Goal: Task Accomplishment & Management: Manage account settings

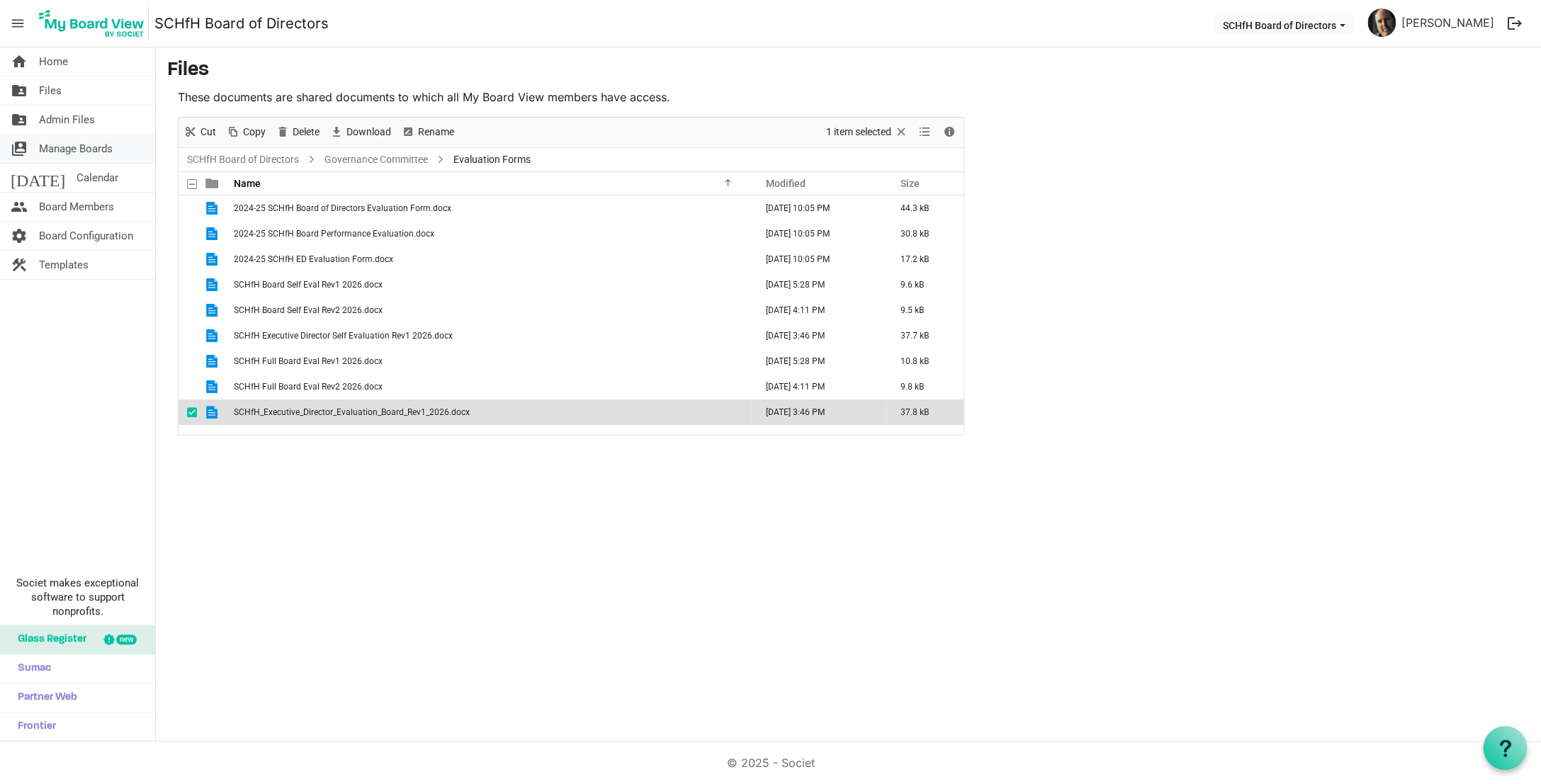
click at [80, 150] on span "Manage Boards" at bounding box center [75, 148] width 73 height 29
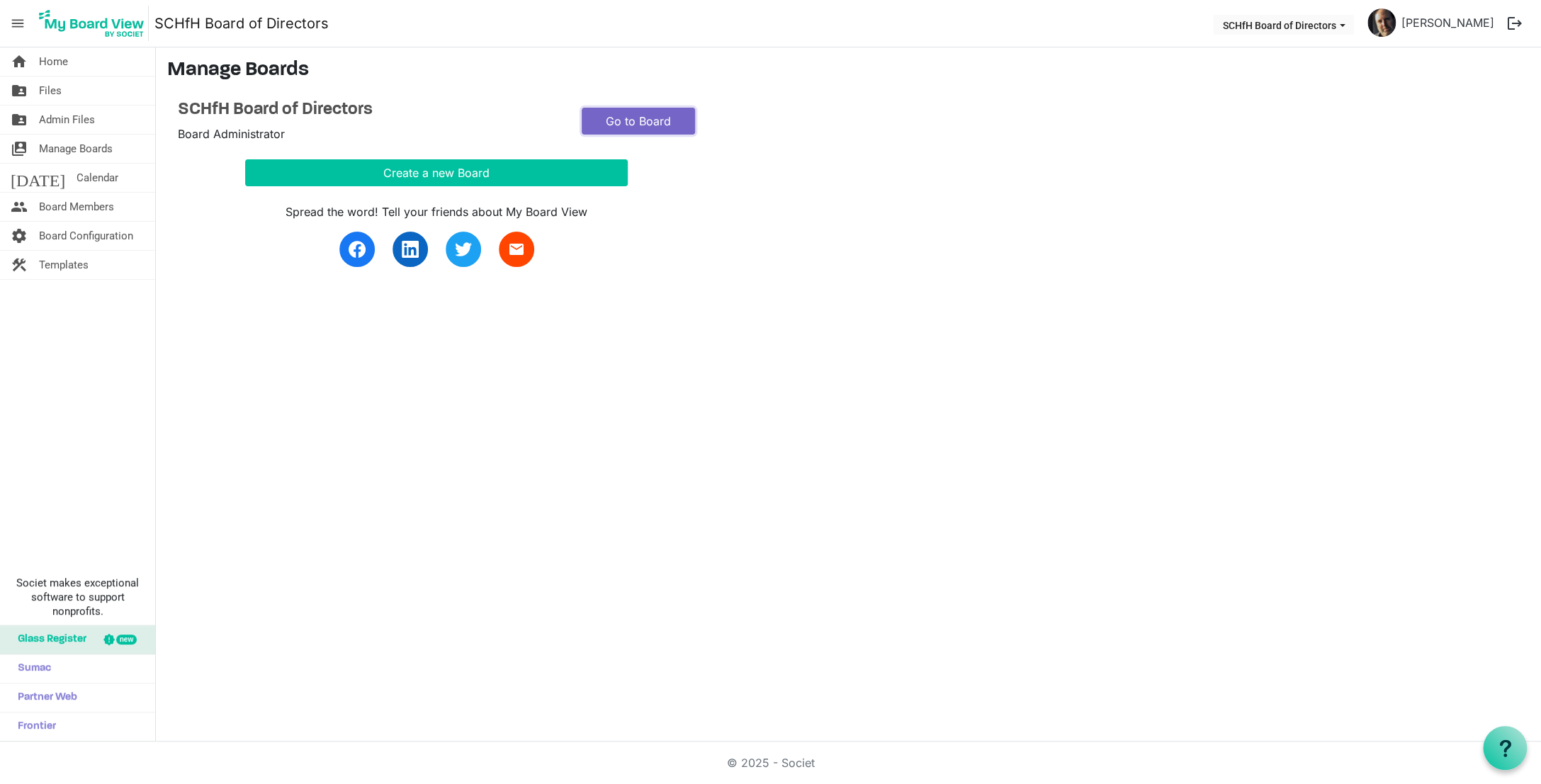
click at [642, 129] on link "Go to Board" at bounding box center [639, 121] width 113 height 27
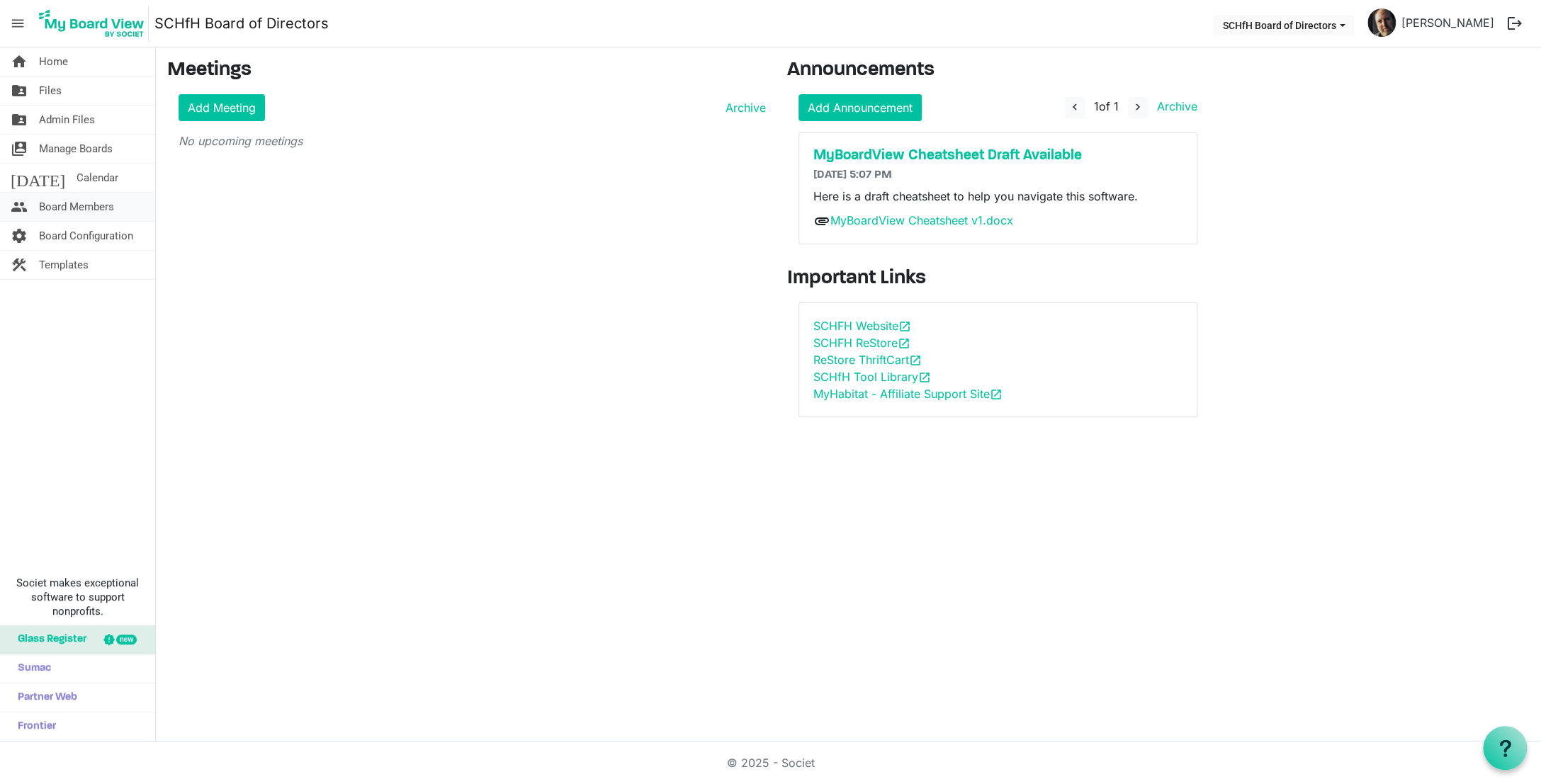
click at [99, 211] on span "Board Members" at bounding box center [76, 207] width 75 height 29
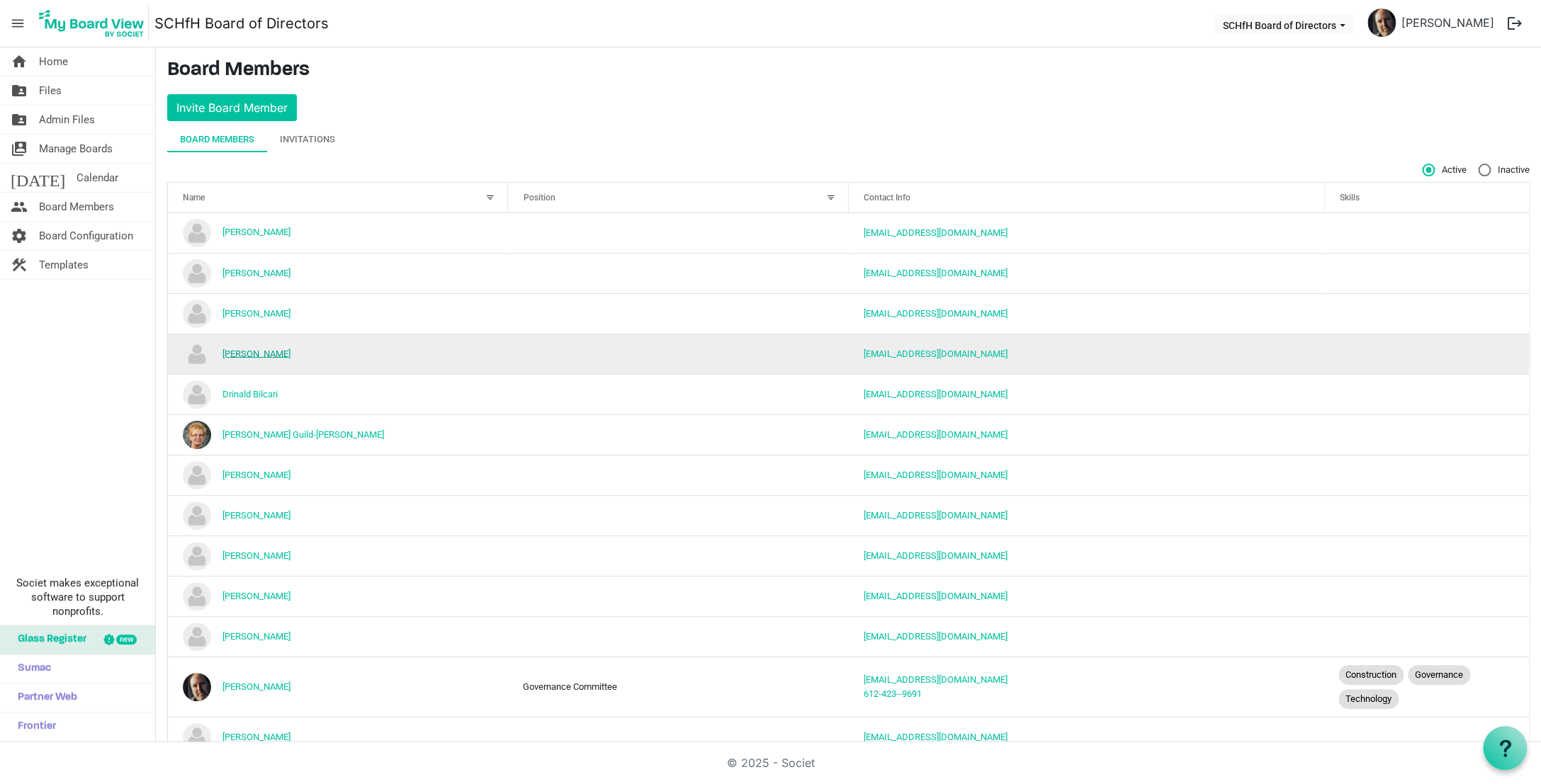
click at [257, 356] on link "Desiree O'Rourke" at bounding box center [256, 353] width 68 height 10
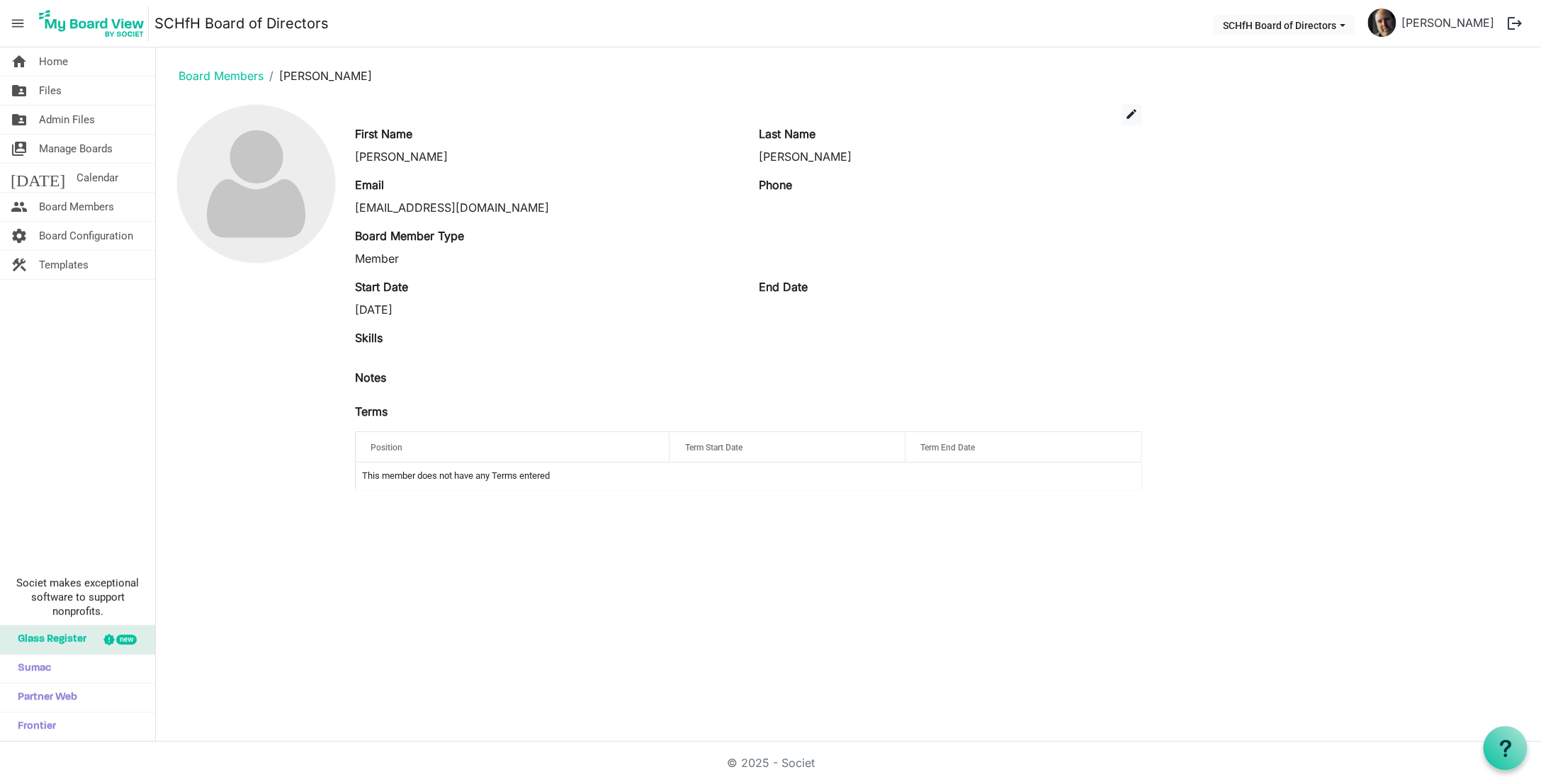
click at [257, 356] on div at bounding box center [255, 302] width 177 height 397
click at [1134, 121] on span "edit" at bounding box center [1132, 114] width 13 height 13
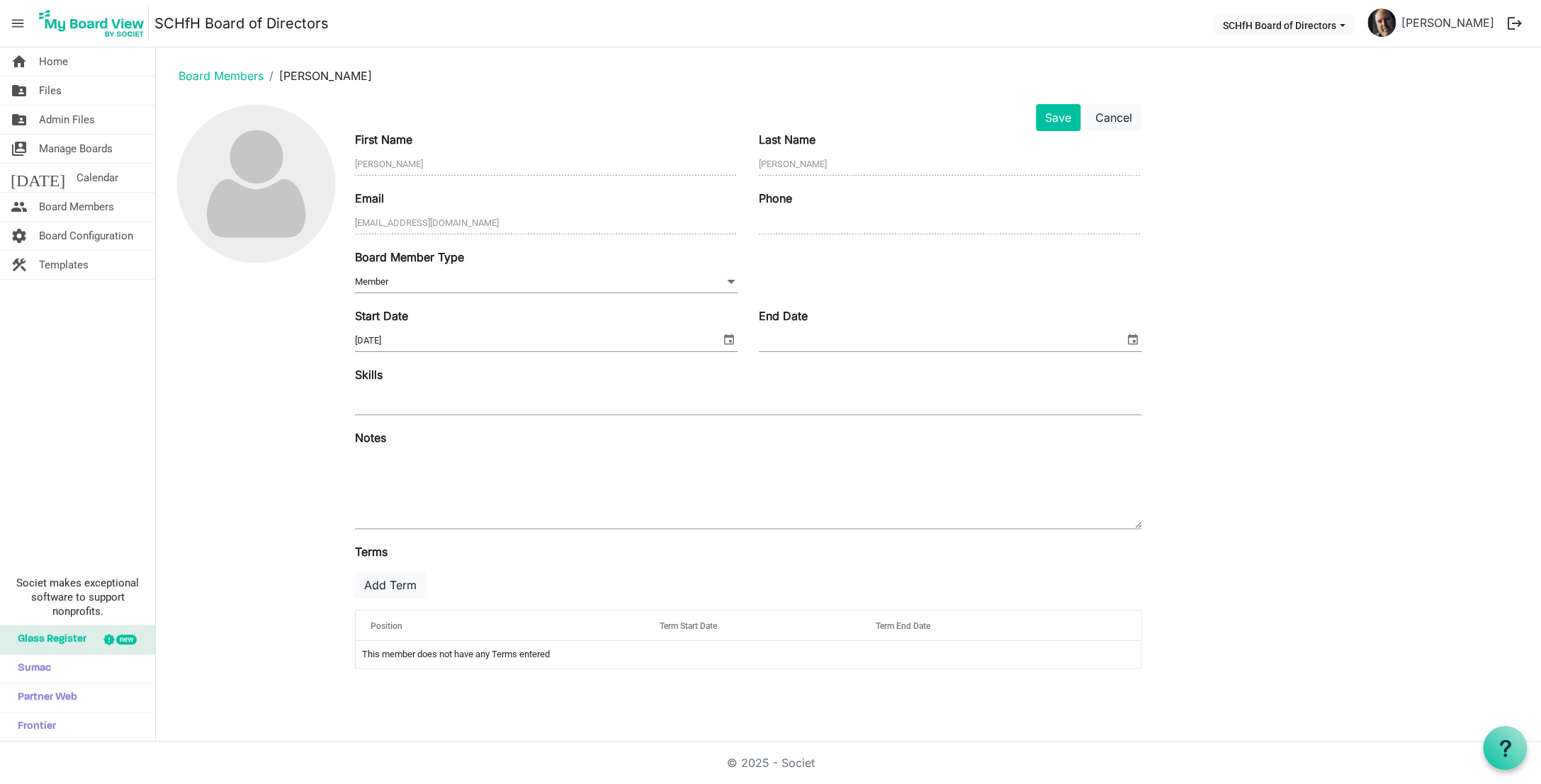
click at [729, 281] on span at bounding box center [732, 281] width 13 height 16
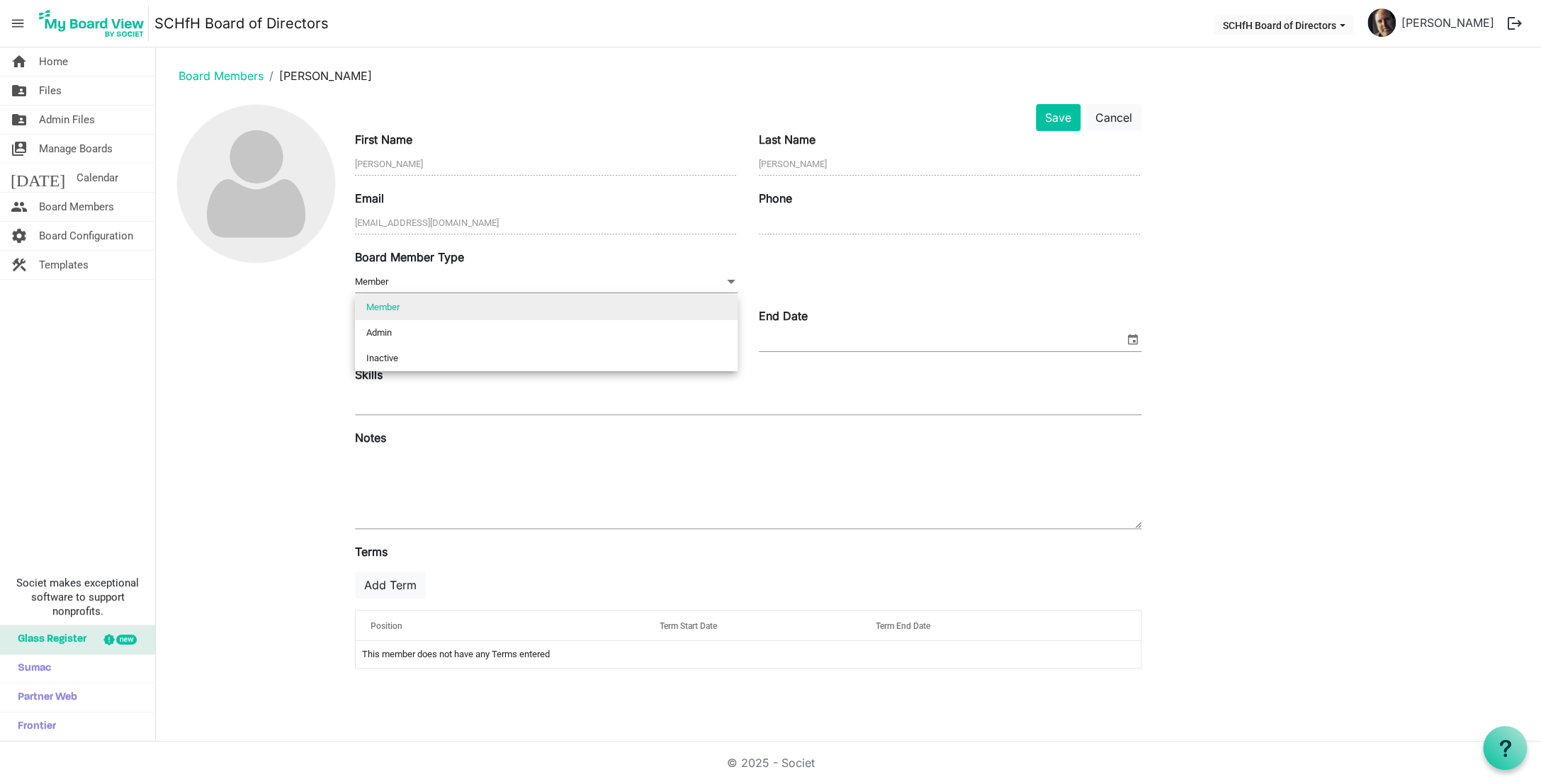
click at [880, 271] on div "Board Member Type Member Member" at bounding box center [748, 277] width 808 height 58
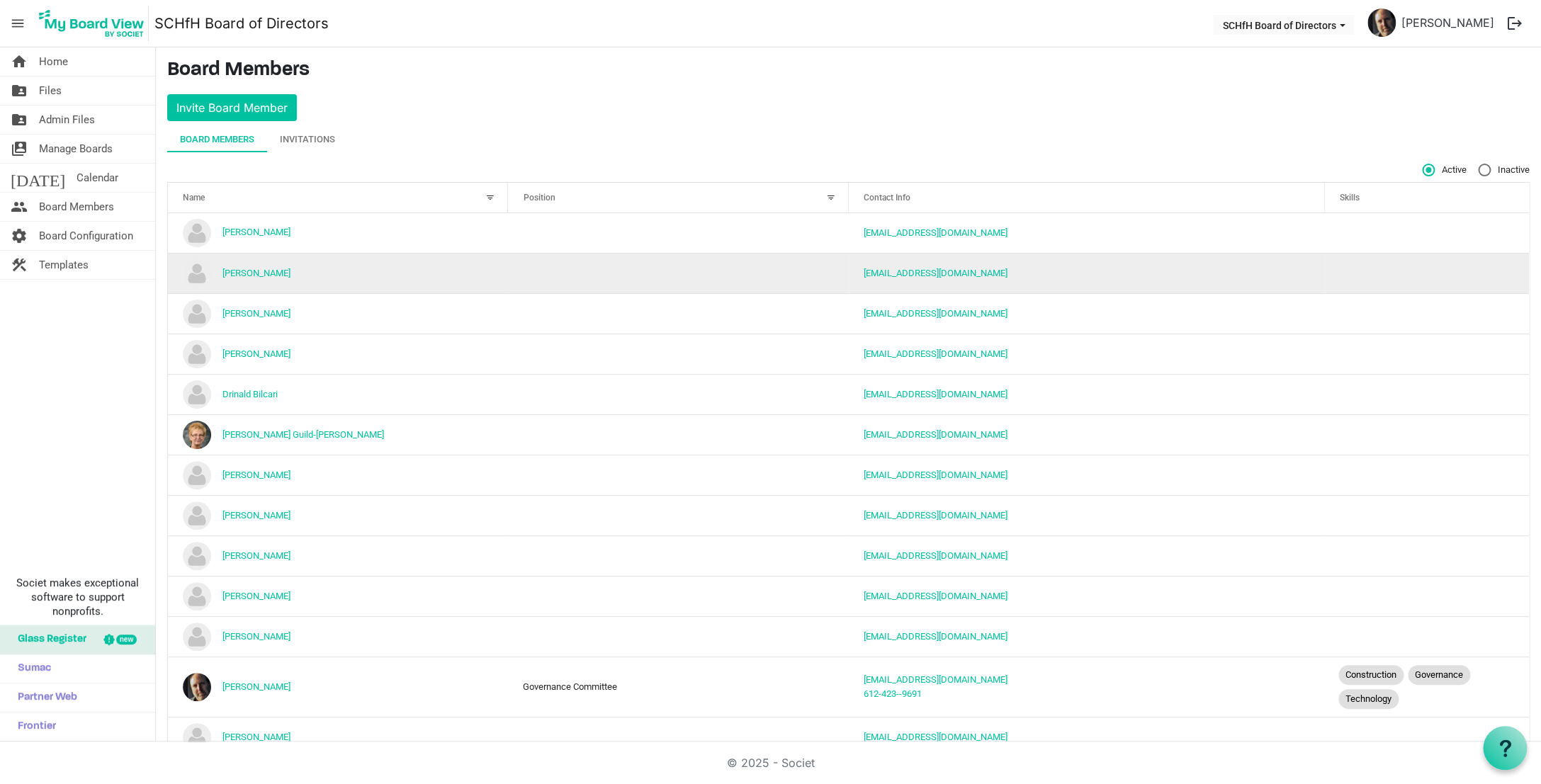
scroll to position [39, 0]
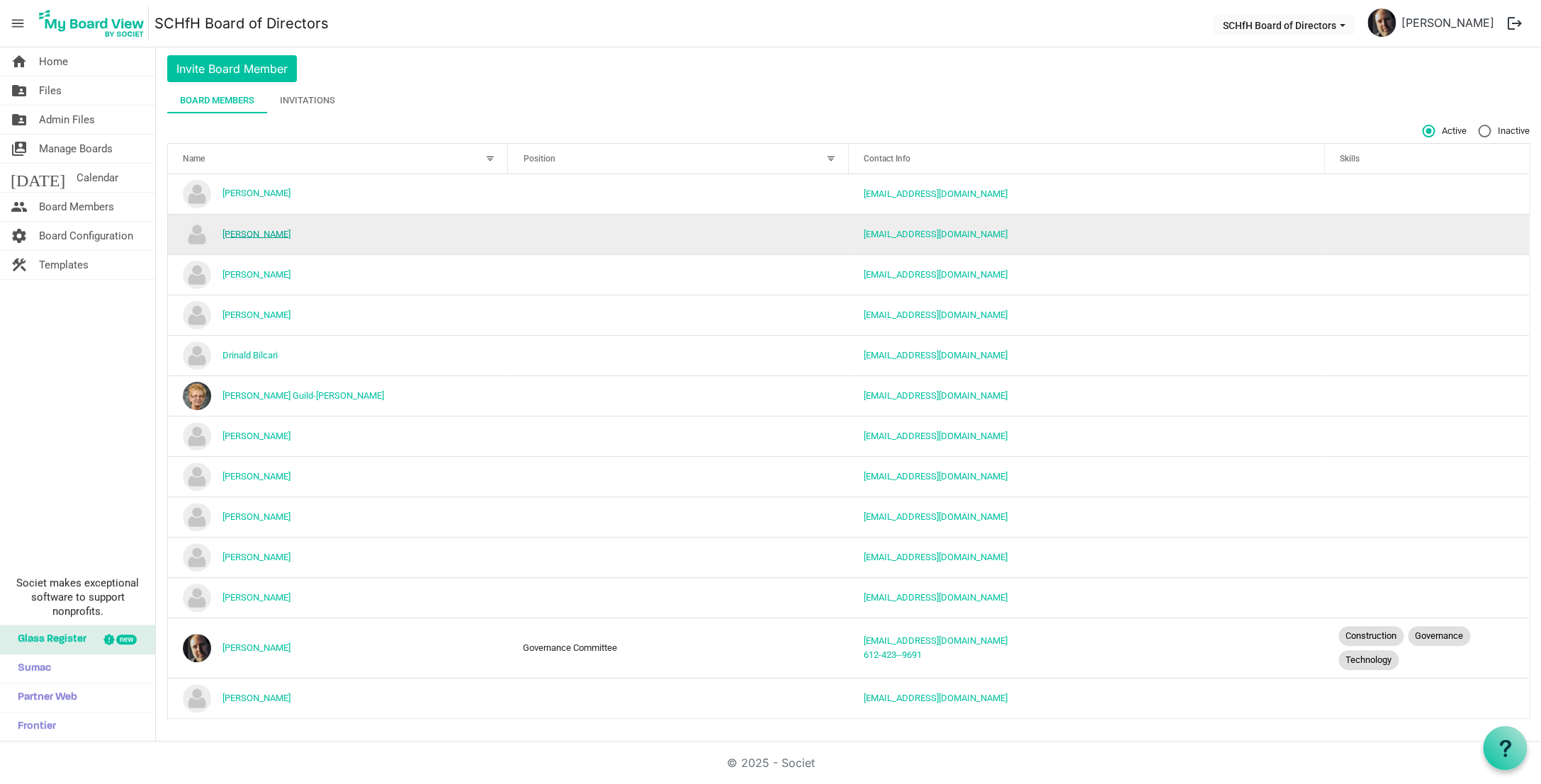
click at [271, 236] on link "[PERSON_NAME]" at bounding box center [256, 233] width 68 height 10
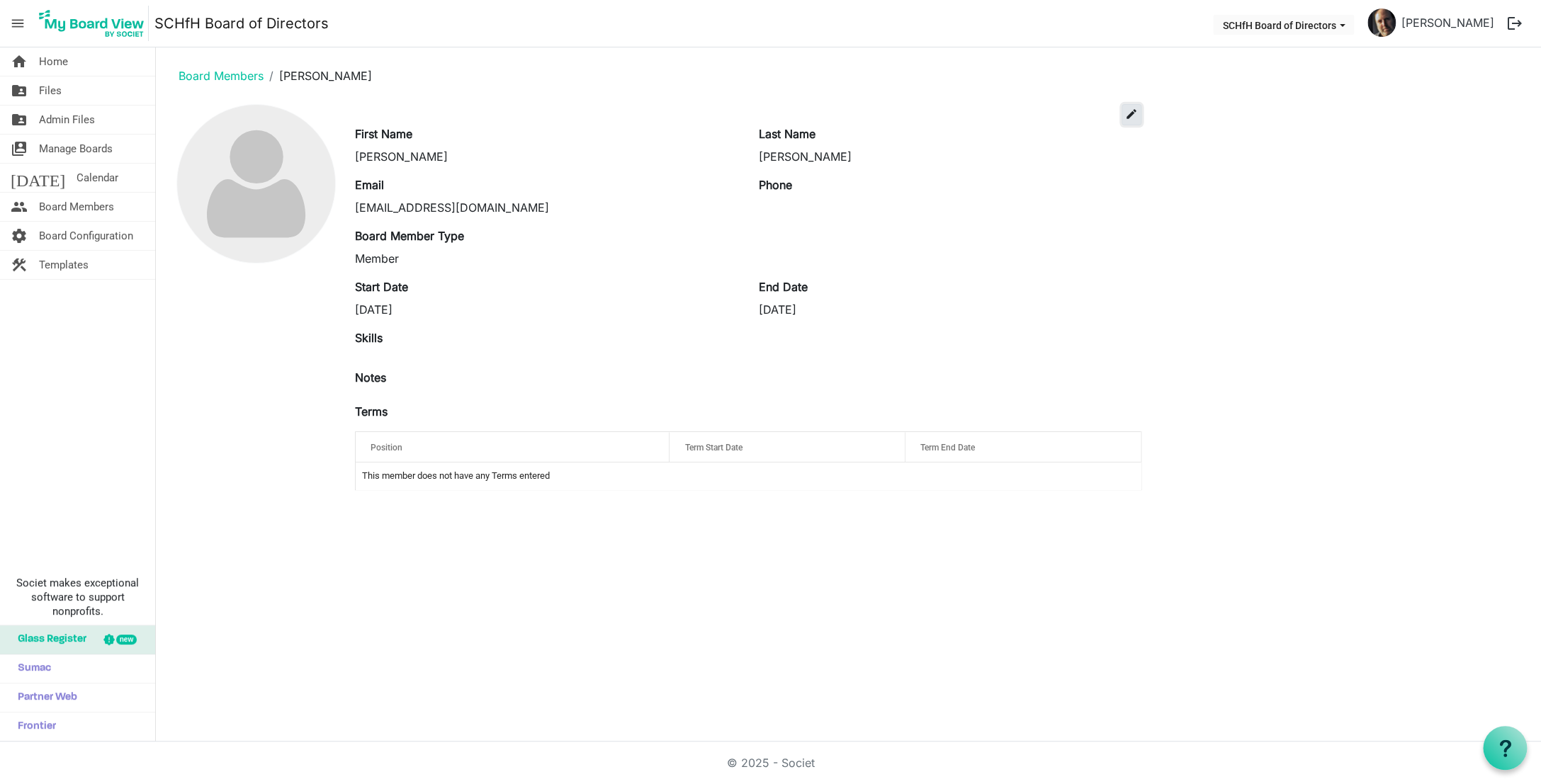
click at [1130, 115] on span "edit" at bounding box center [1132, 114] width 13 height 13
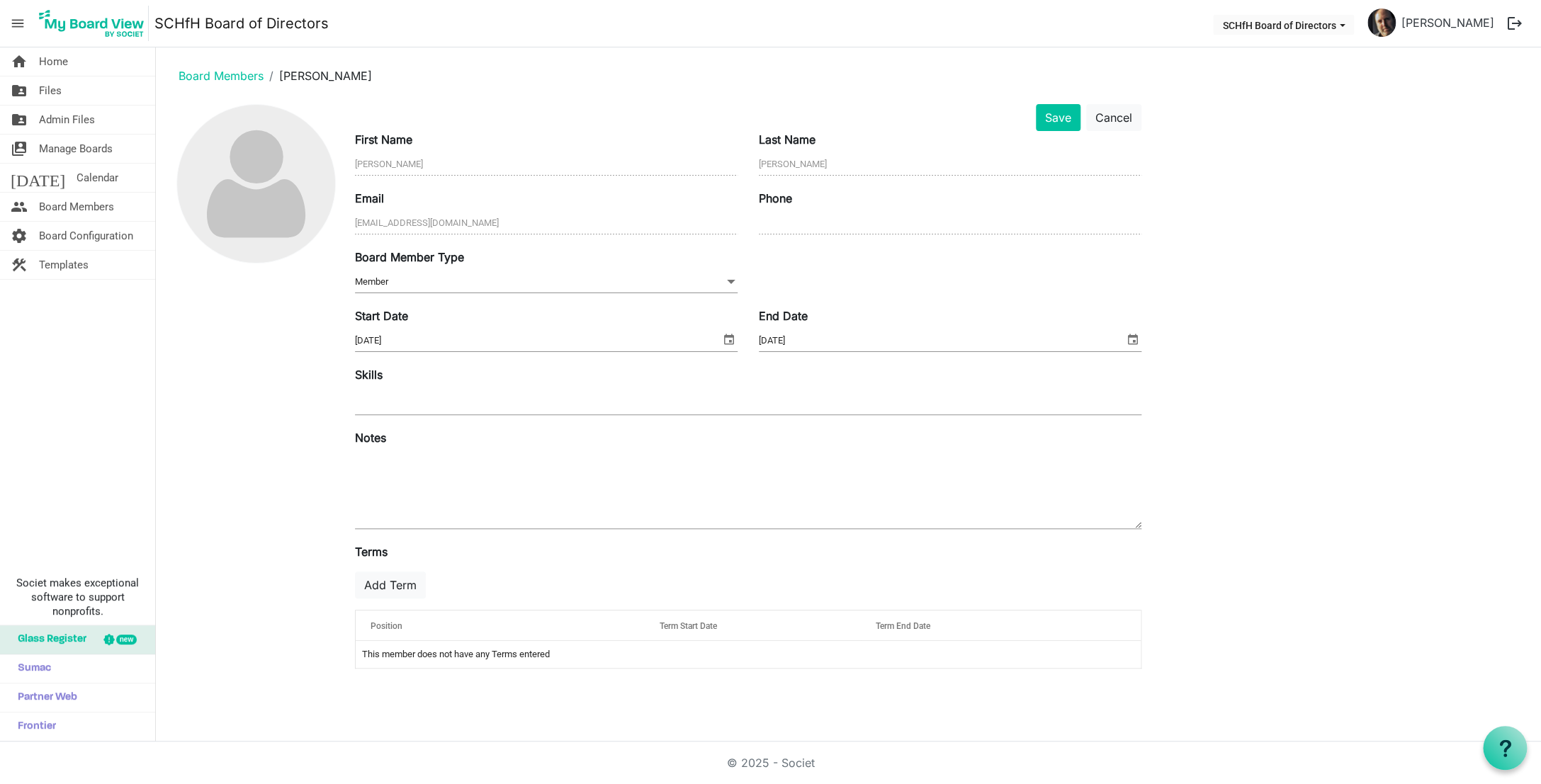
click at [730, 280] on span at bounding box center [732, 281] width 13 height 16
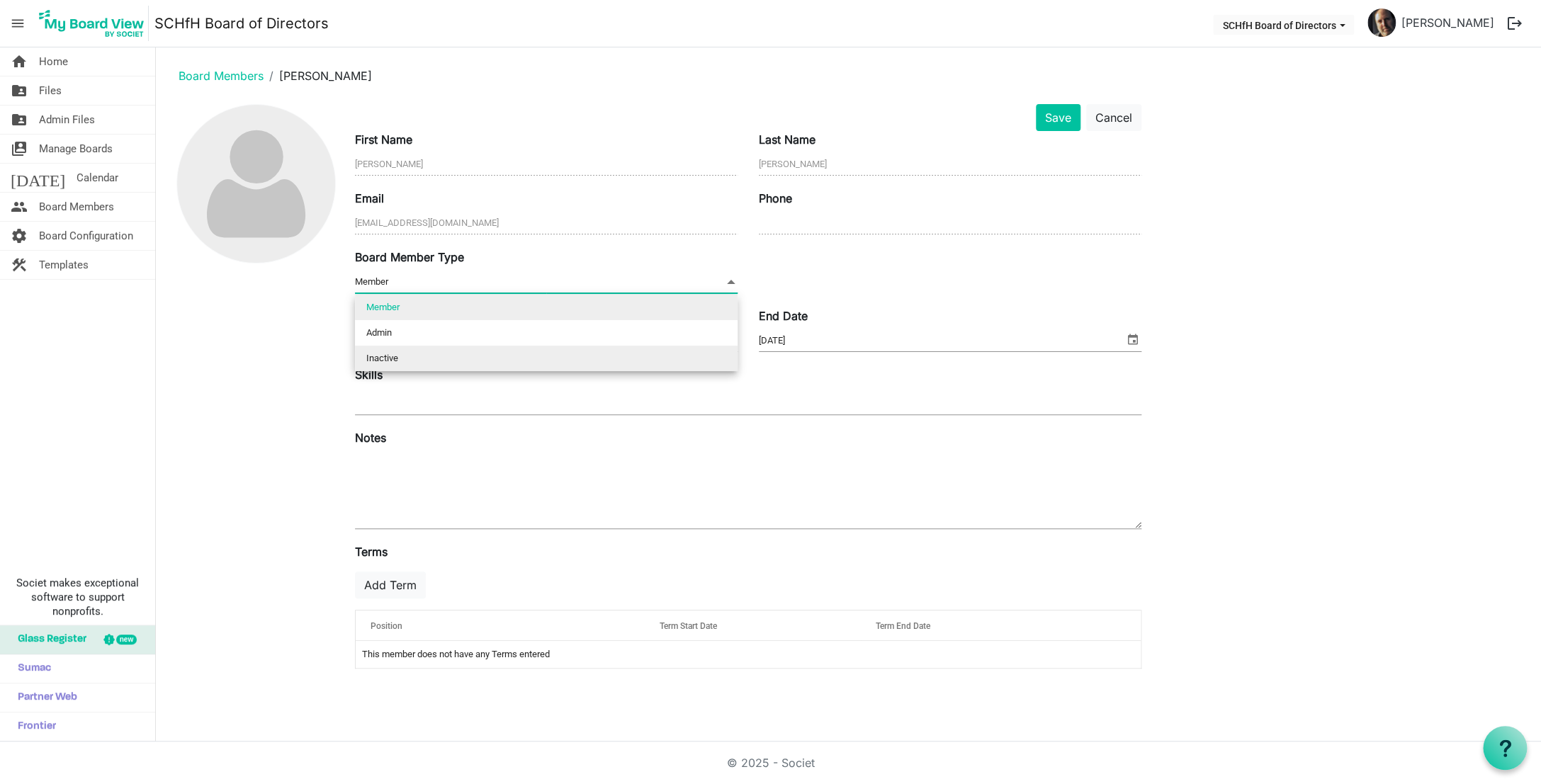
click at [622, 358] on li "Inactive" at bounding box center [546, 357] width 382 height 25
type input "Inactive"
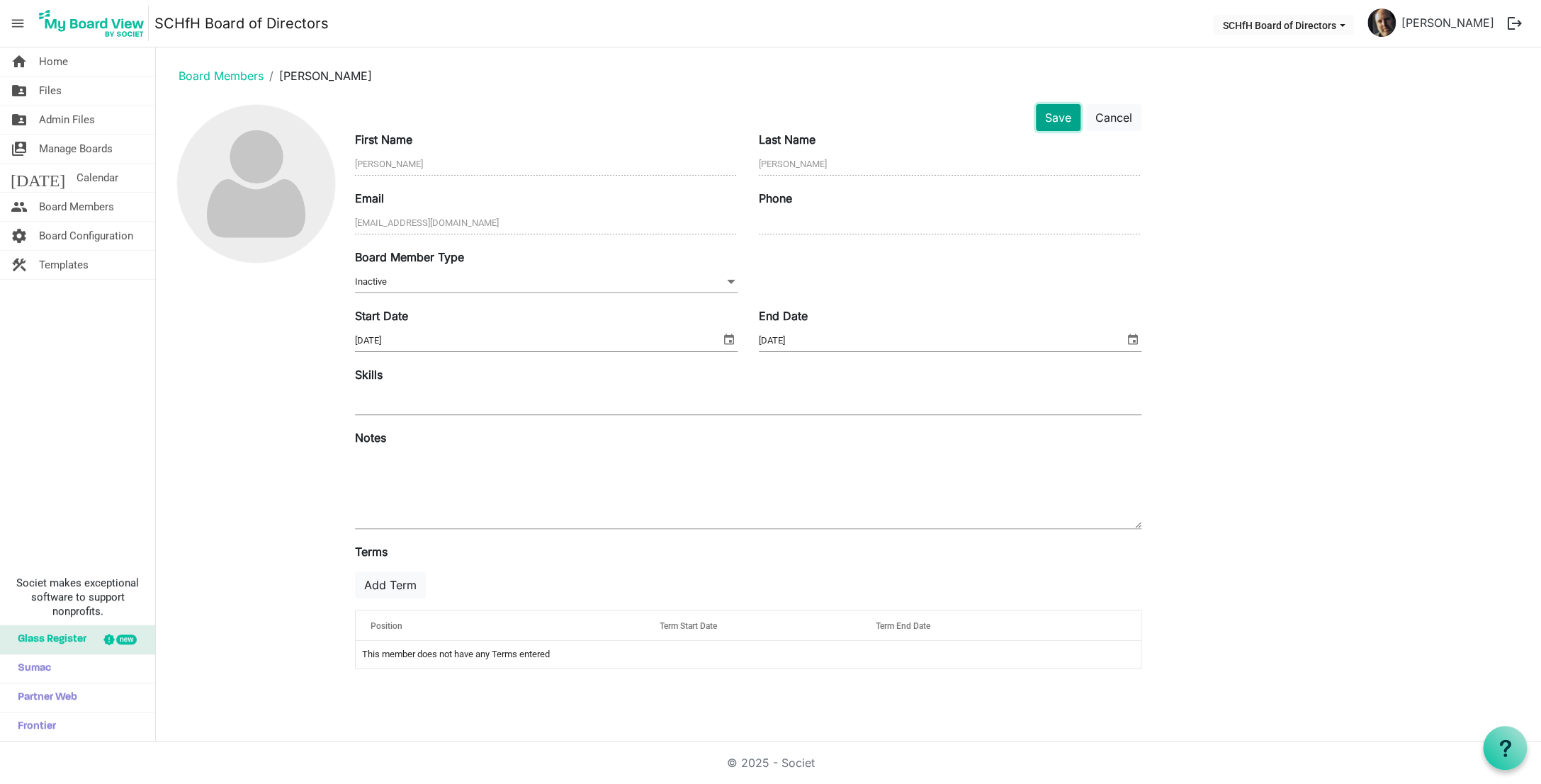
click at [1056, 122] on button "Save" at bounding box center [1058, 117] width 45 height 27
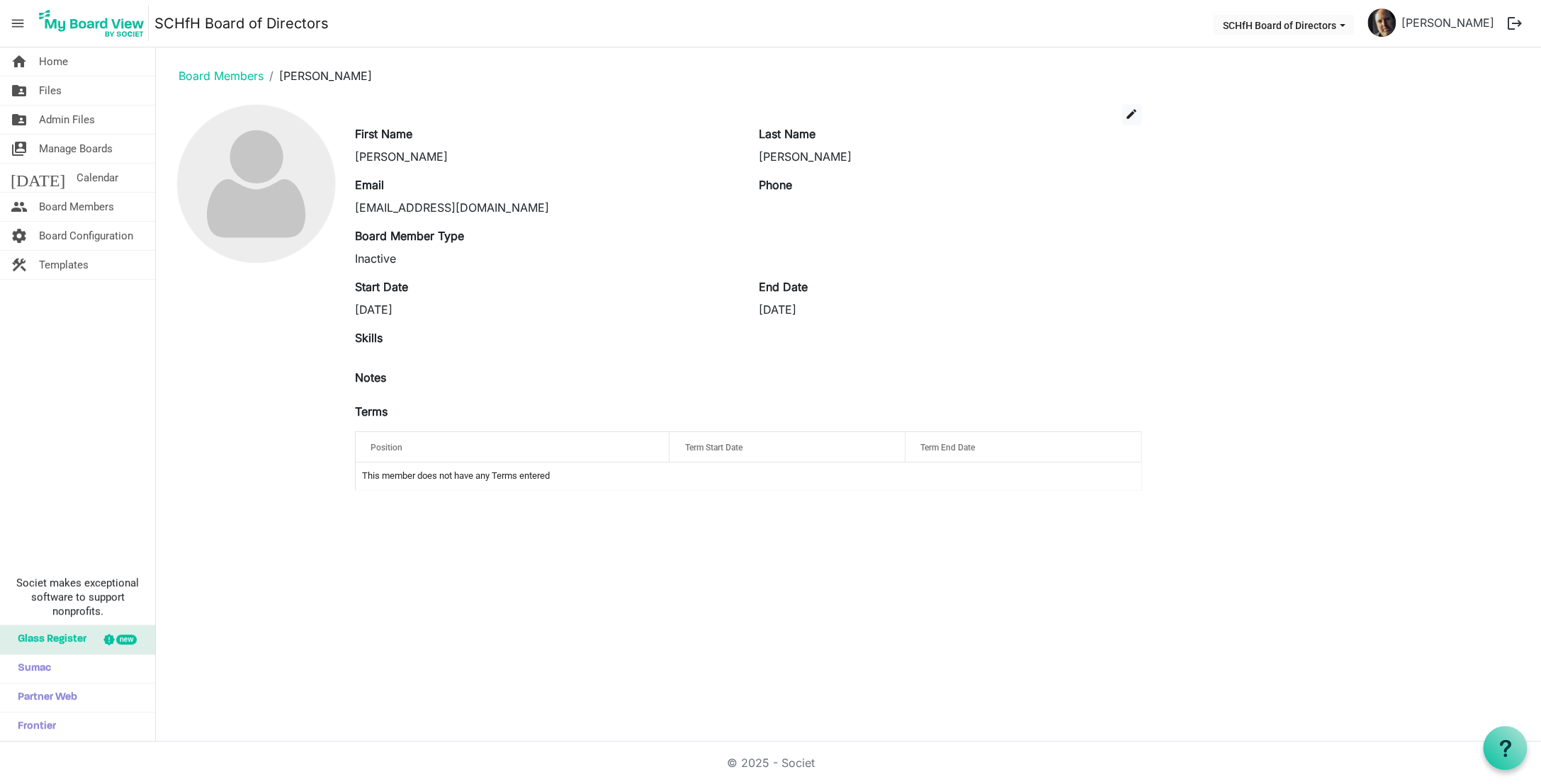
click at [1056, 122] on div "edit" at bounding box center [748, 114] width 808 height 21
click at [229, 75] on link "Board Members" at bounding box center [221, 75] width 85 height 14
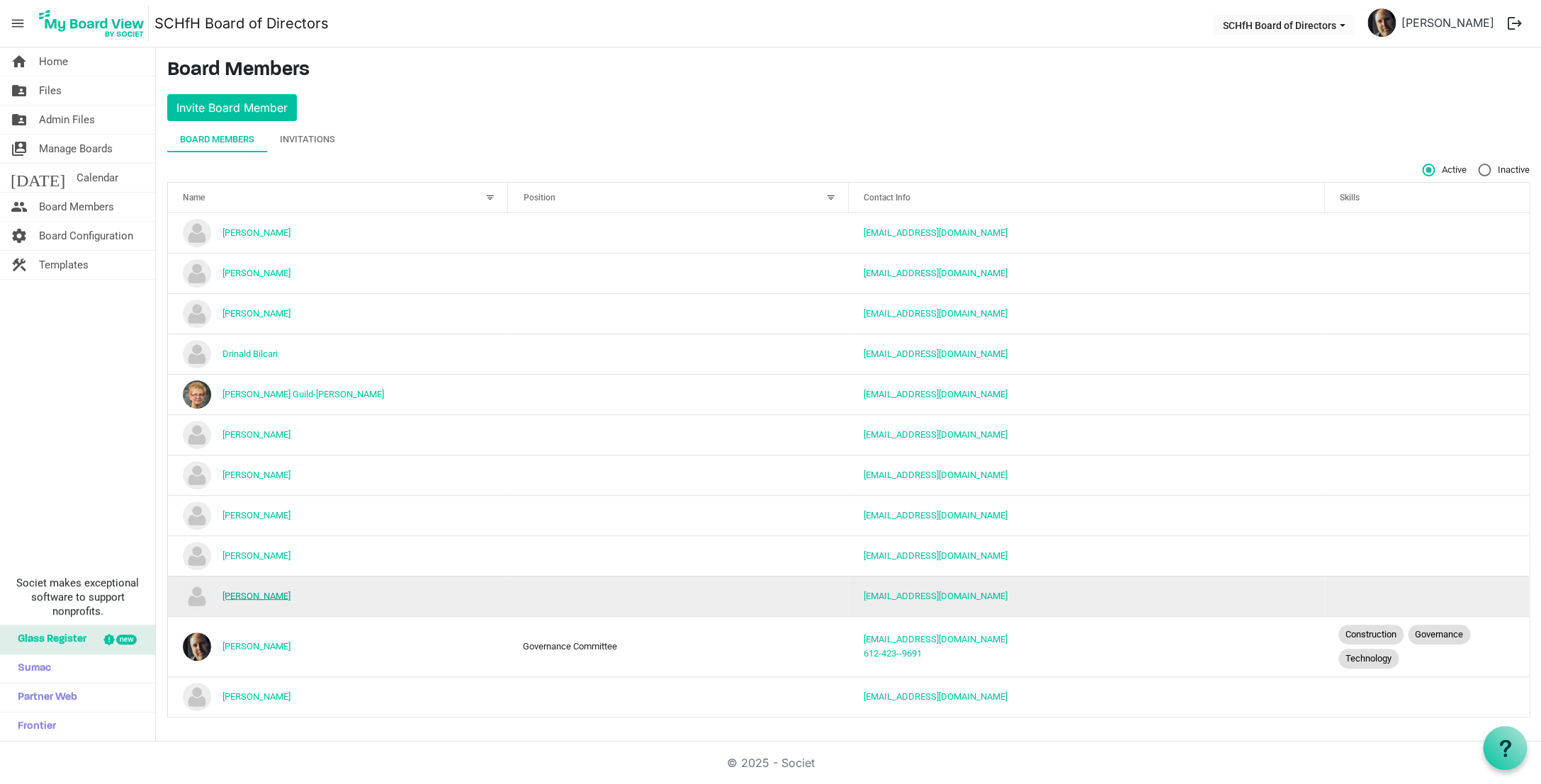
click at [276, 594] on link "Robert Avvampato" at bounding box center [256, 595] width 68 height 10
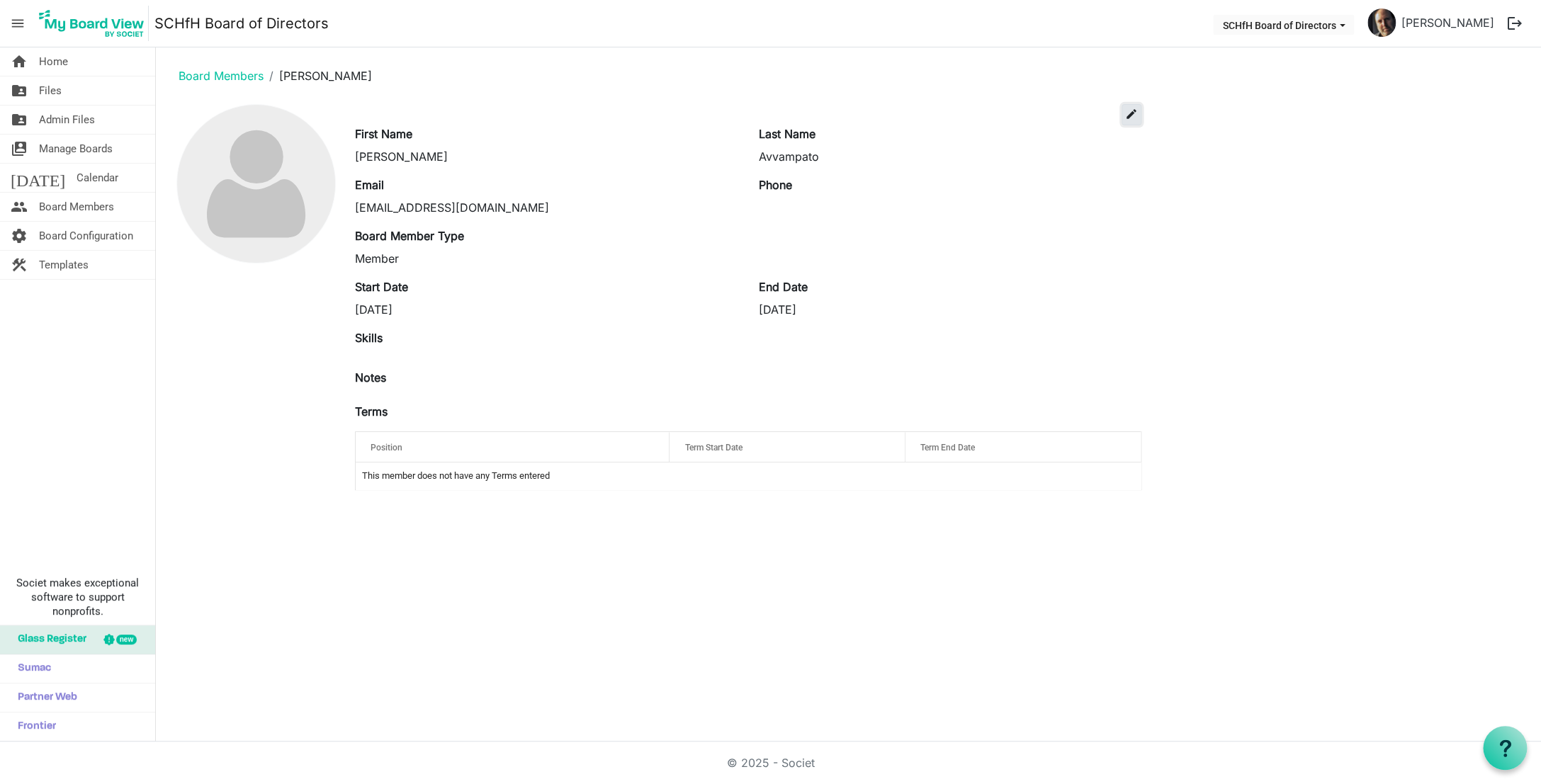
click at [1135, 108] on span "edit" at bounding box center [1132, 114] width 13 height 13
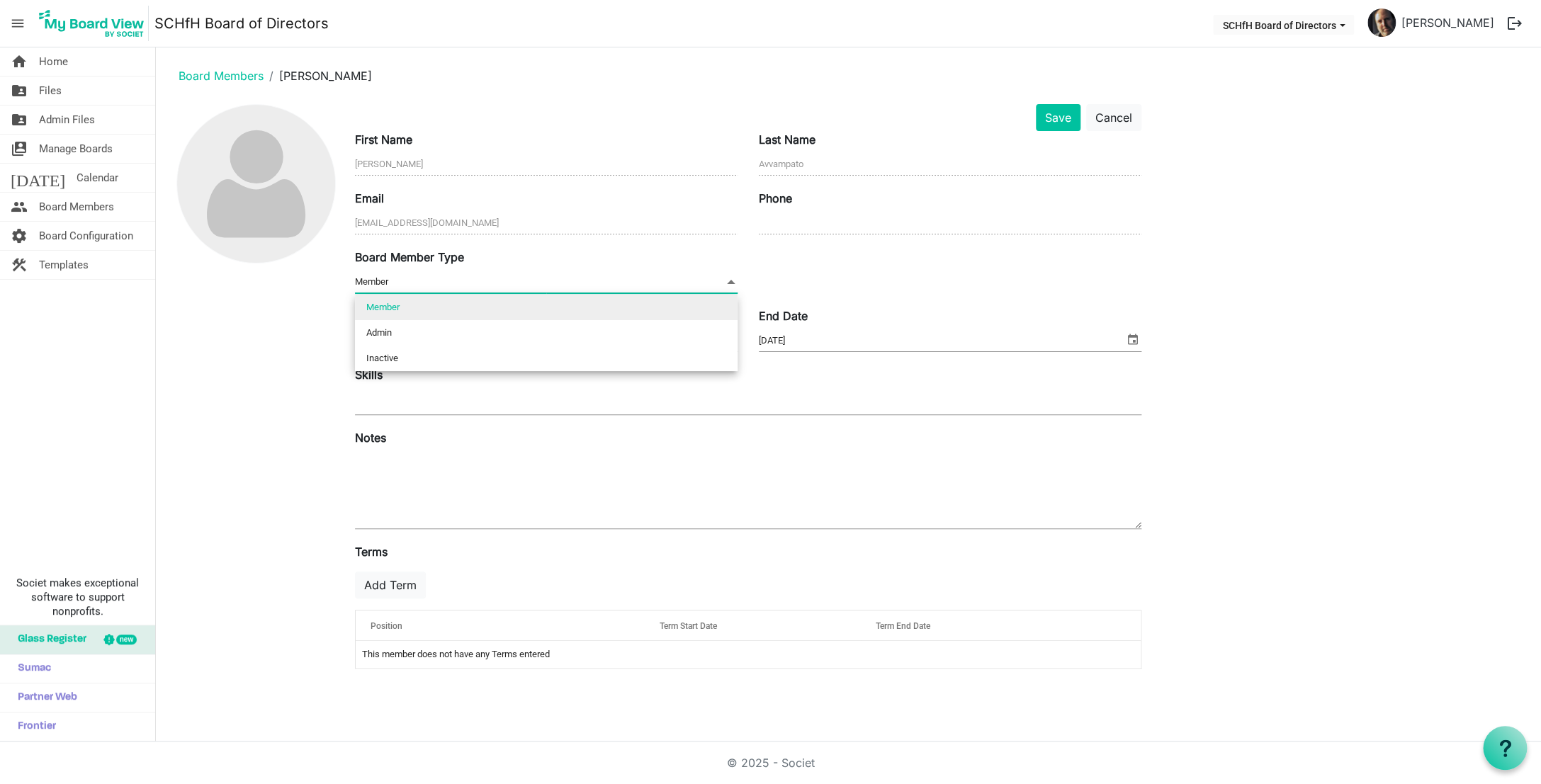
click at [734, 280] on span at bounding box center [732, 281] width 13 height 16
click at [643, 352] on li "Inactive" at bounding box center [546, 357] width 382 height 25
type input "Inactive"
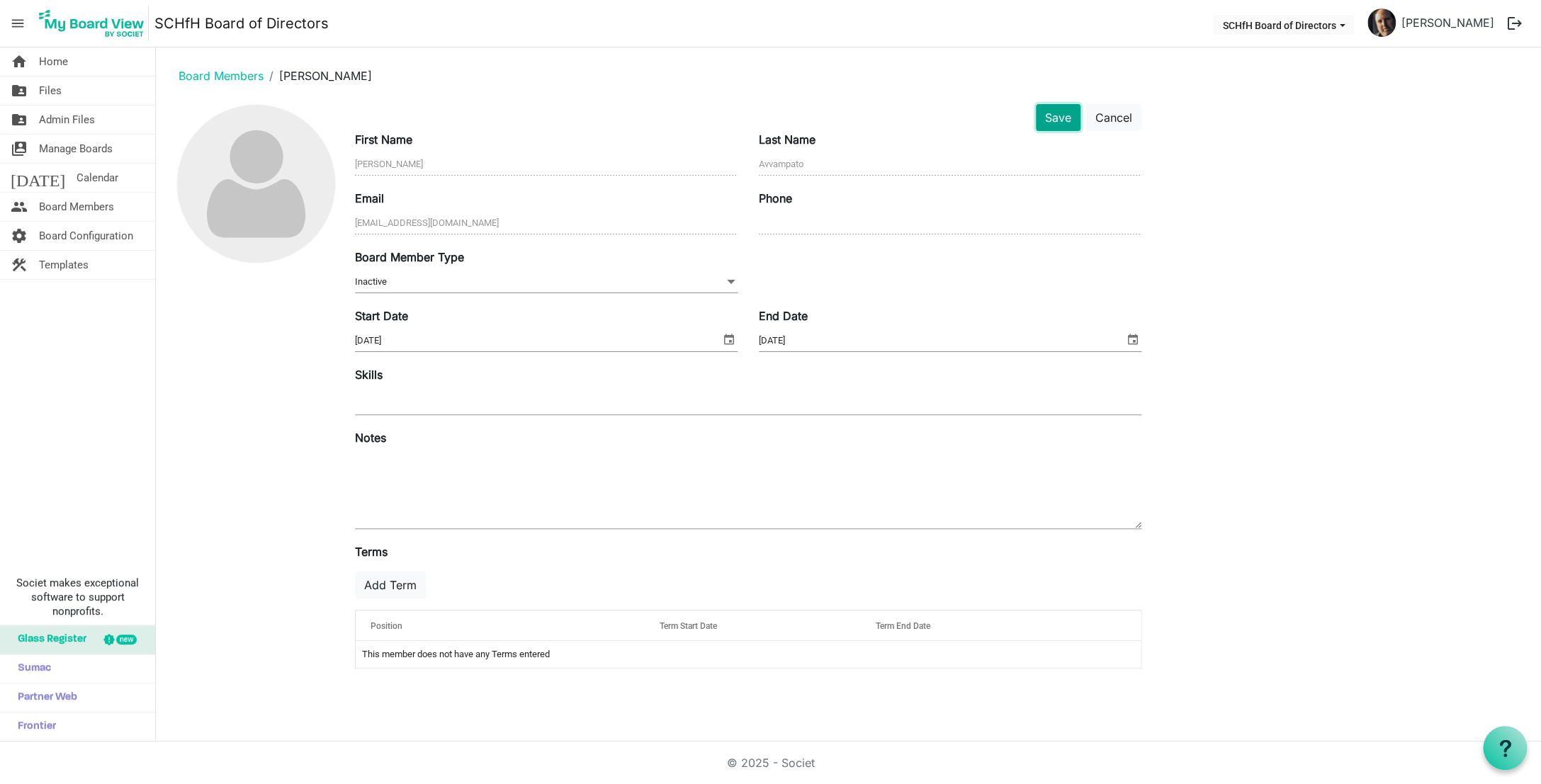
click at [1055, 120] on button "Save" at bounding box center [1058, 117] width 45 height 27
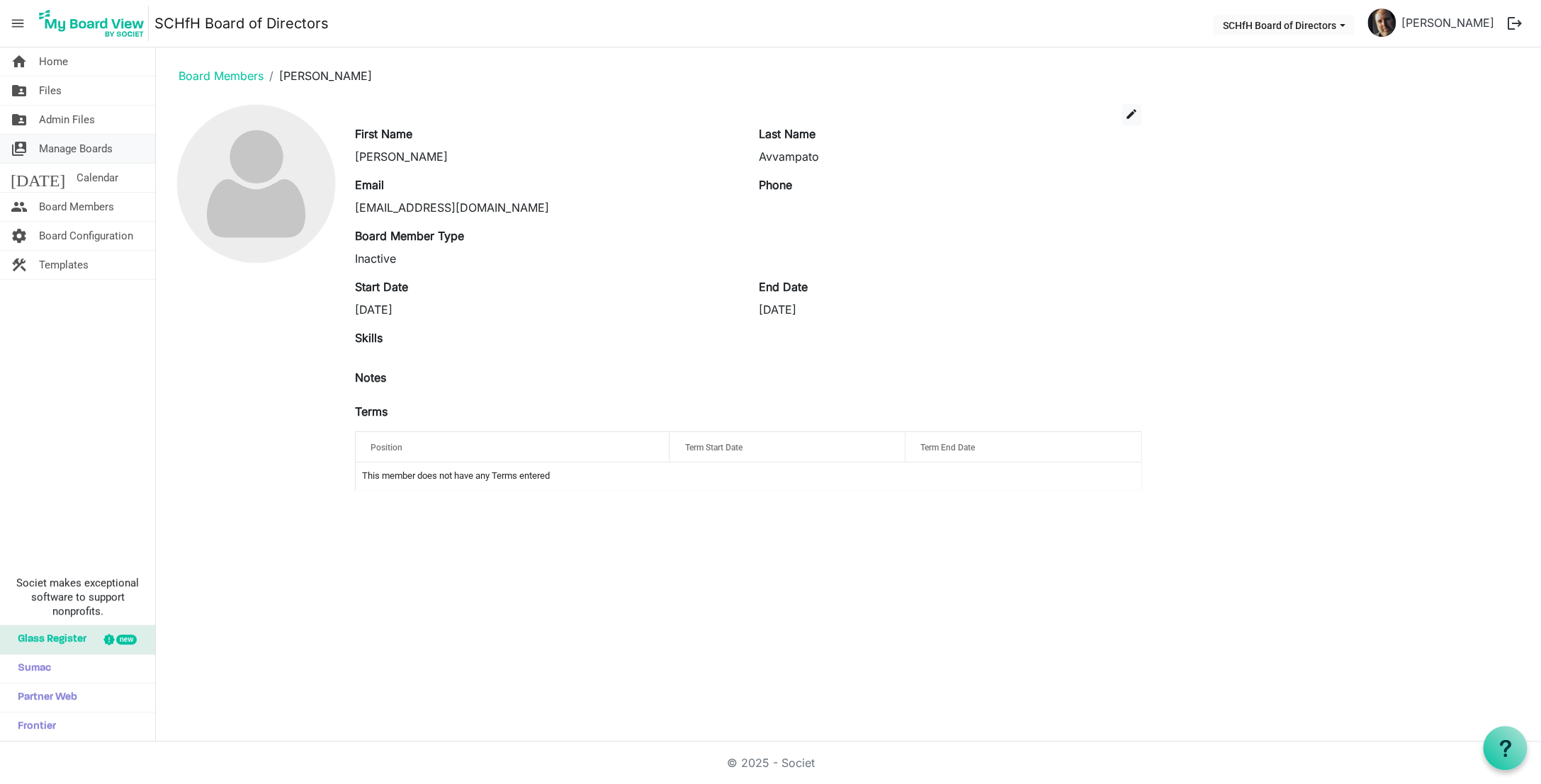
click at [96, 157] on span "Manage Boards" at bounding box center [75, 148] width 73 height 29
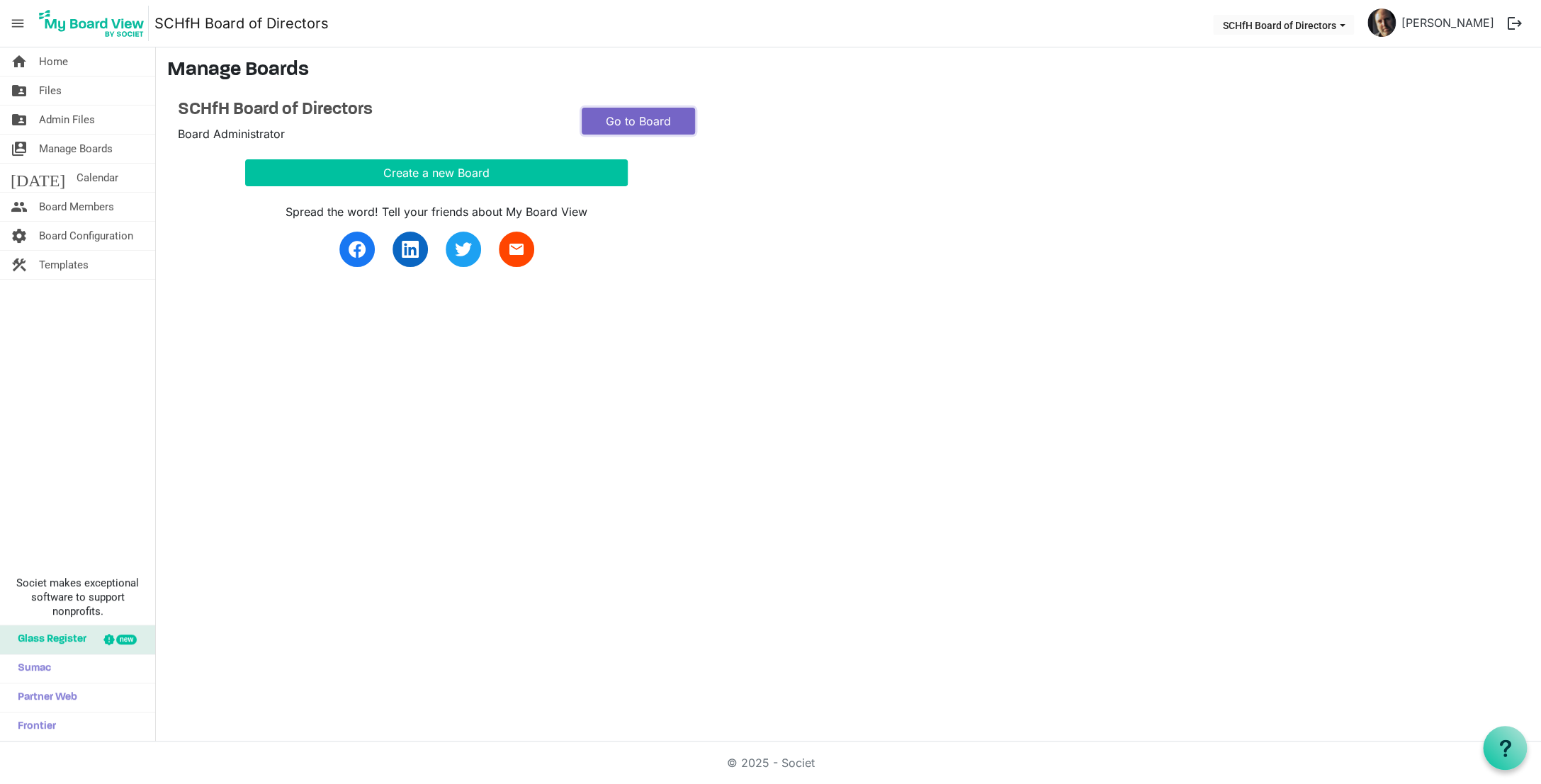
click at [627, 122] on link "Go to Board" at bounding box center [639, 121] width 113 height 27
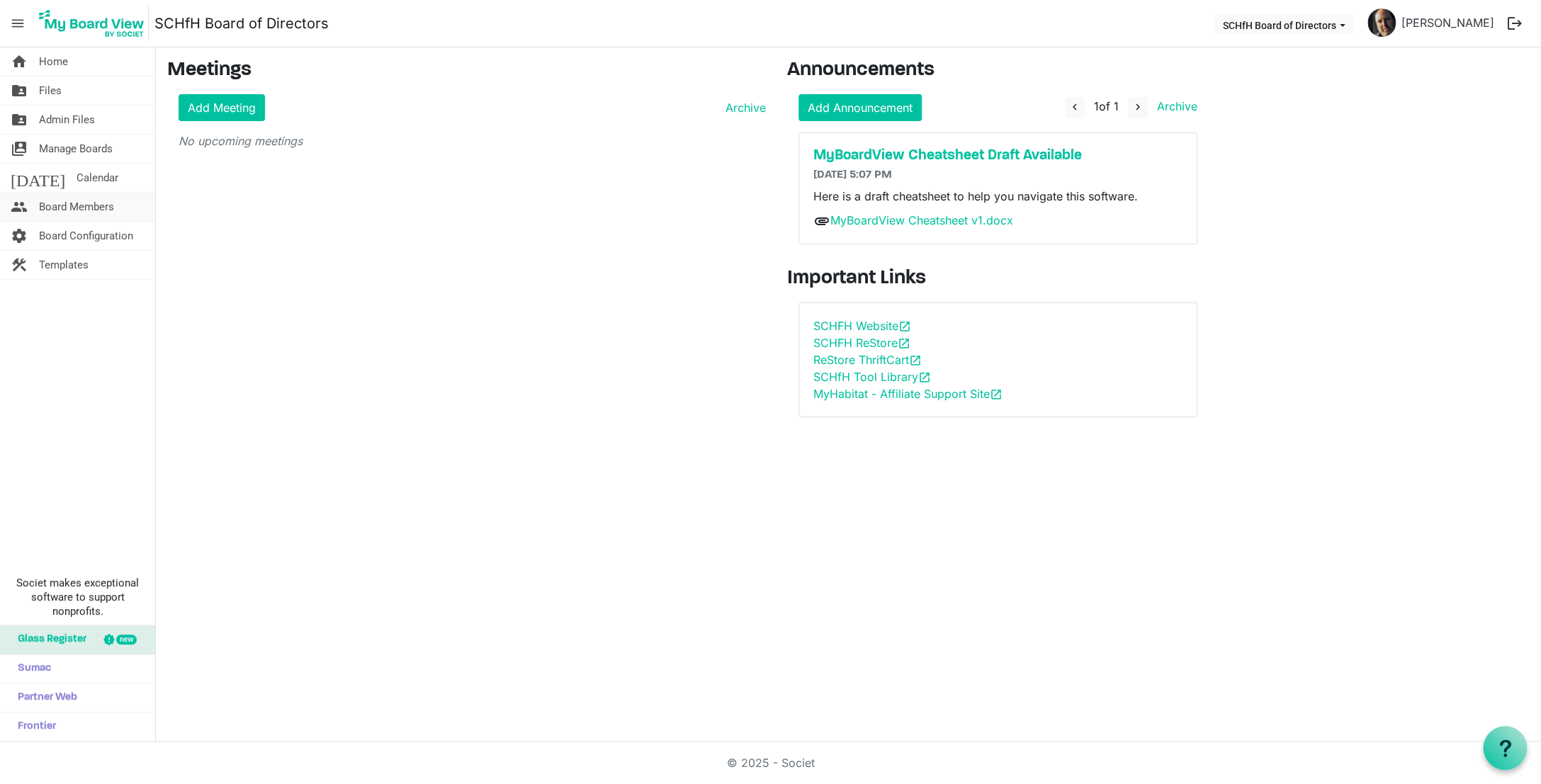
click at [97, 206] on span "Board Members" at bounding box center [76, 207] width 75 height 29
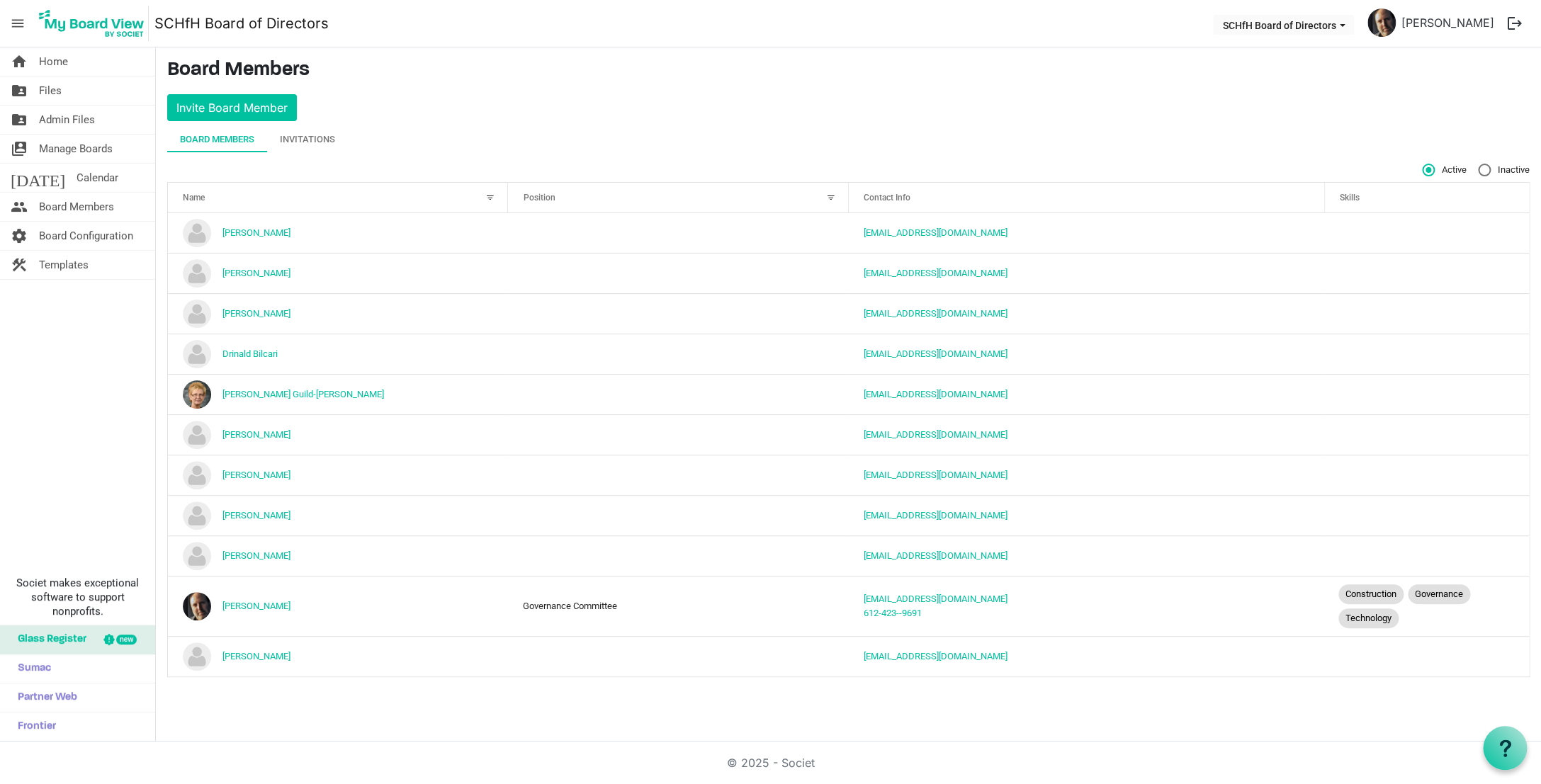
click at [97, 206] on span "Board Members" at bounding box center [76, 207] width 75 height 29
